Goal: Check status

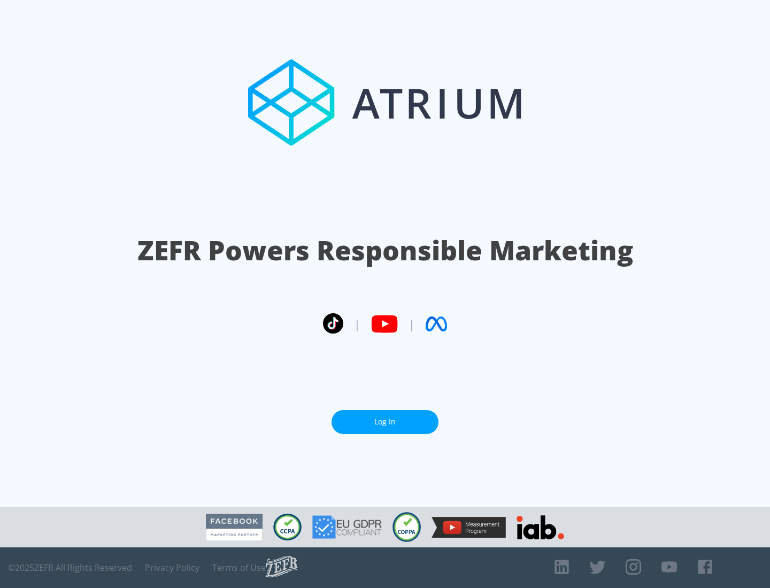
click at [385, 422] on link "Log In" at bounding box center [385, 422] width 107 height 24
